Goal: Information Seeking & Learning: Learn about a topic

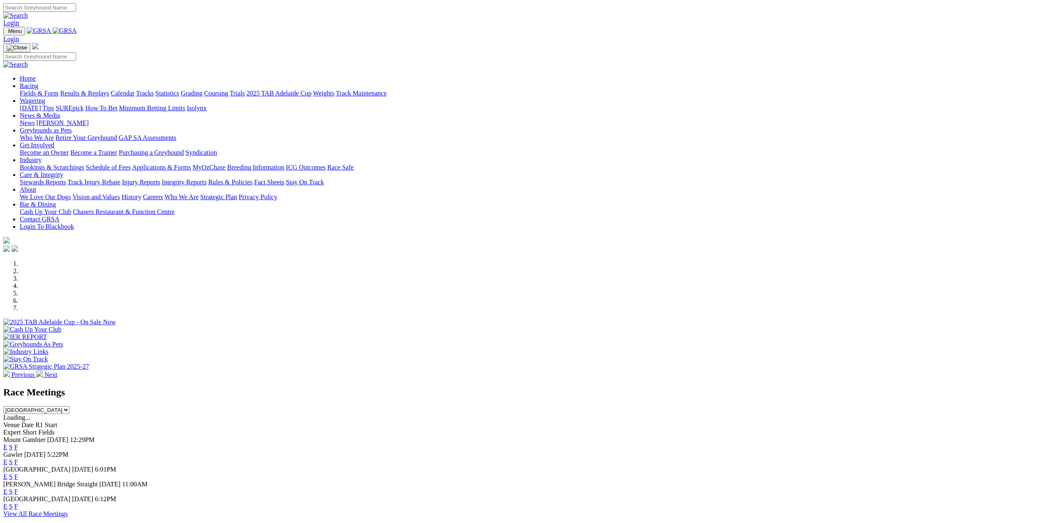
click at [18, 458] on link "F" at bounding box center [16, 461] width 4 height 7
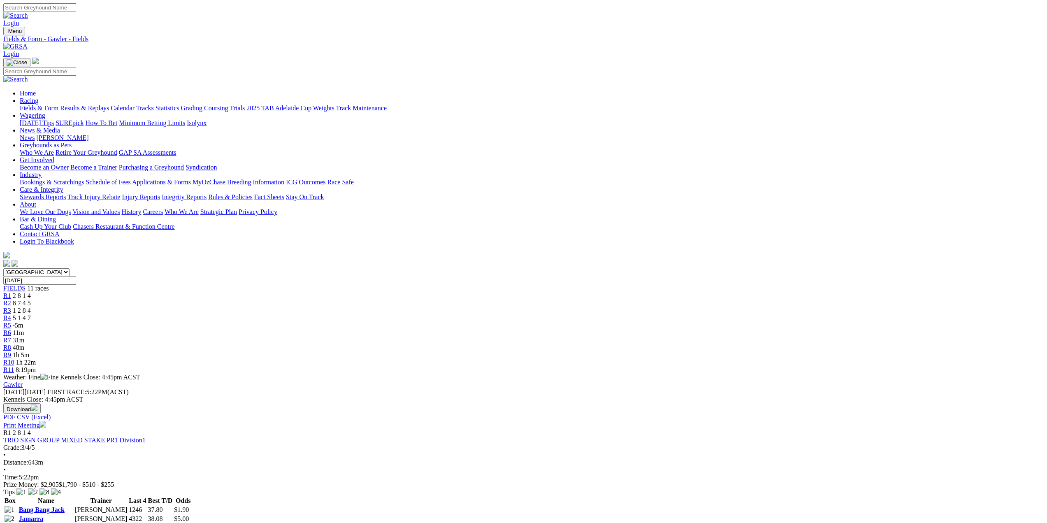
click at [58, 104] on link "Fields & Form" at bounding box center [39, 107] width 39 height 7
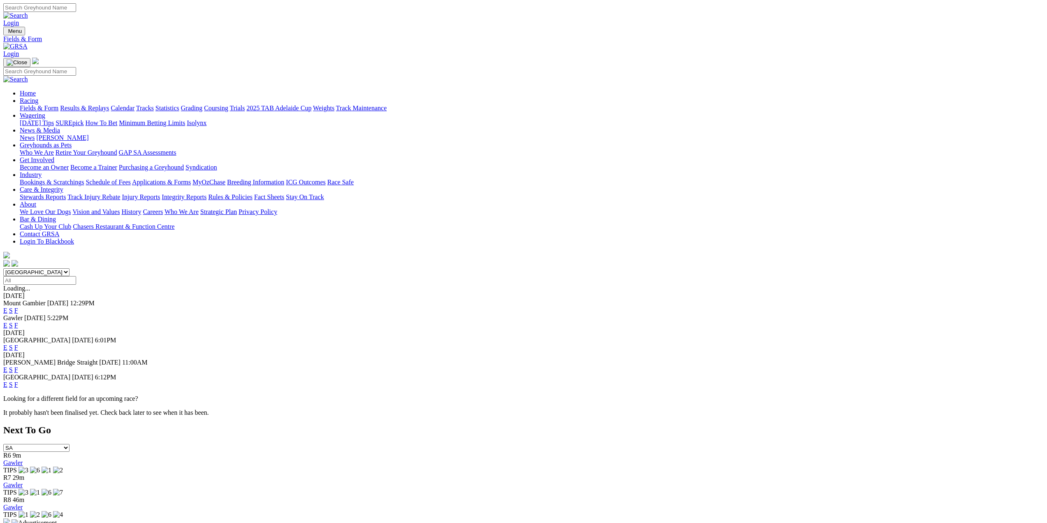
click at [109, 104] on link "Results & Replays" at bounding box center [84, 107] width 49 height 7
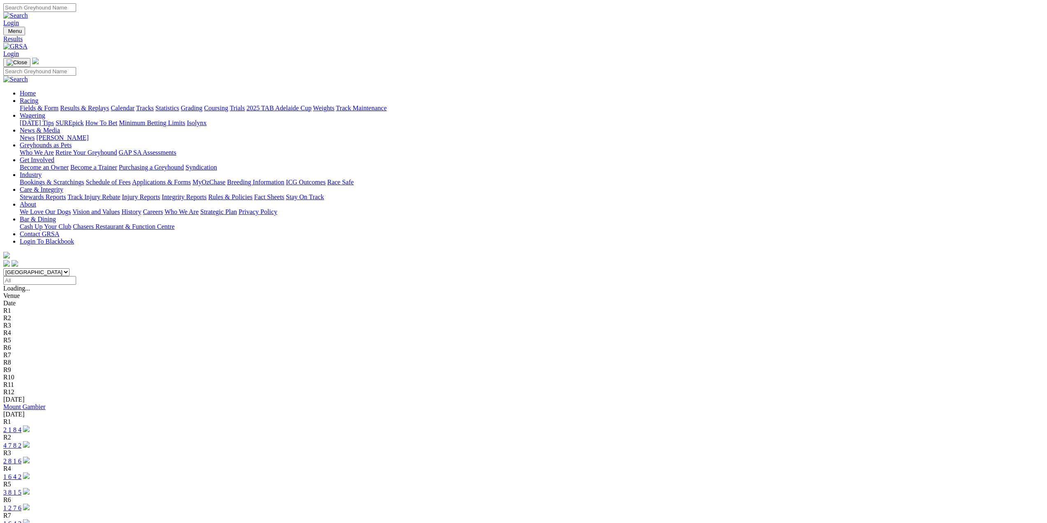
click at [21, 426] on link "2 1 8 4" at bounding box center [12, 429] width 18 height 7
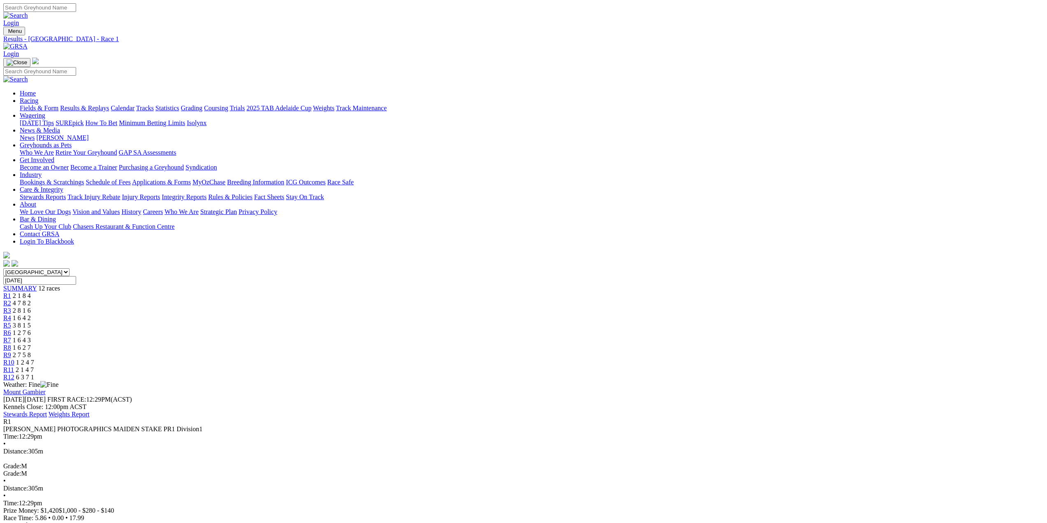
click at [11, 299] on span "R2" at bounding box center [7, 302] width 8 height 7
click at [11, 307] on span "R3" at bounding box center [7, 310] width 8 height 7
click at [11, 314] on span "R4" at bounding box center [7, 317] width 8 height 7
click at [11, 322] on span "R5" at bounding box center [7, 325] width 8 height 7
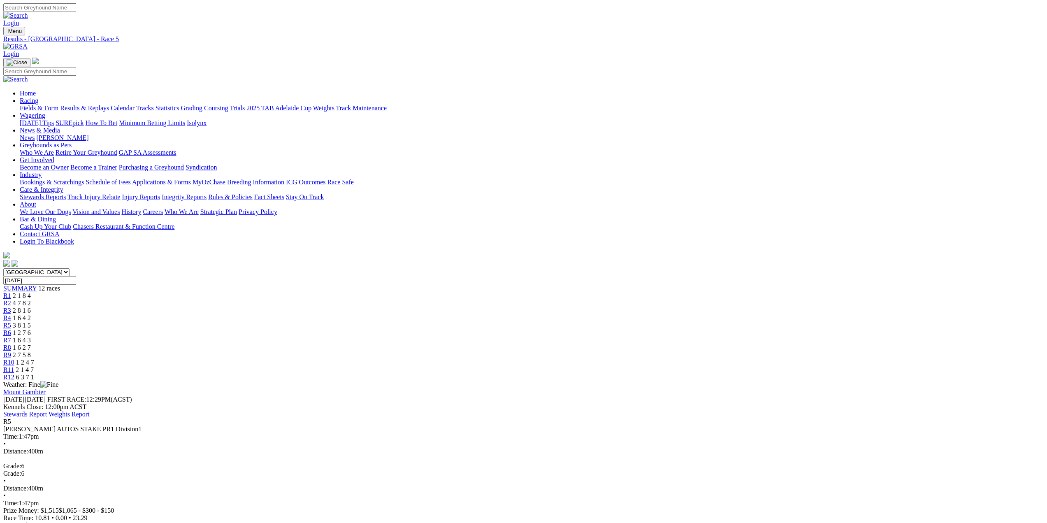
click at [11, 329] on span "R6" at bounding box center [7, 332] width 8 height 7
click at [11, 337] on span "R7" at bounding box center [7, 340] width 8 height 7
click at [11, 344] on span "R8" at bounding box center [7, 347] width 8 height 7
click at [11, 351] on link "R9" at bounding box center [7, 354] width 8 height 7
click at [14, 359] on span "R10" at bounding box center [8, 362] width 11 height 7
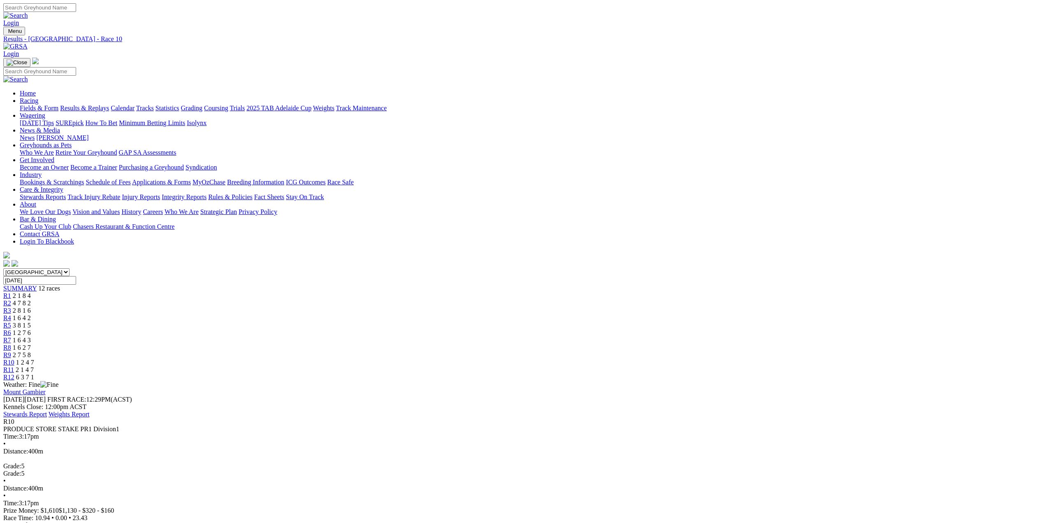
click at [14, 366] on span "R11" at bounding box center [8, 369] width 11 height 7
click at [14, 374] on span "R12" at bounding box center [8, 377] width 11 height 7
